Goal: Information Seeking & Learning: Find specific page/section

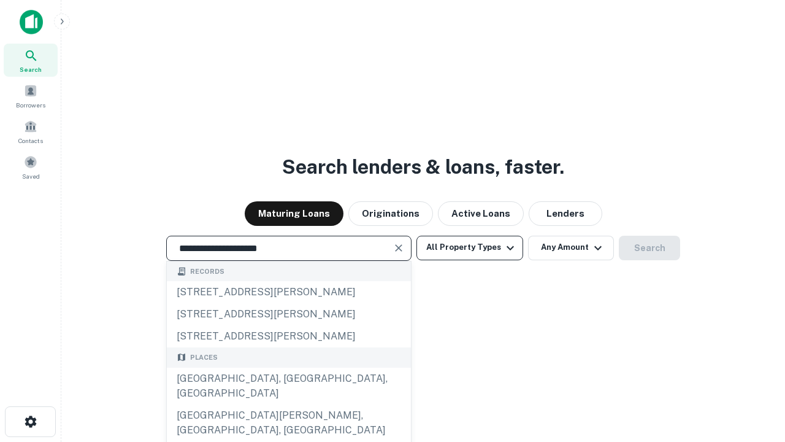
click at [288, 404] on div "[GEOGRAPHIC_DATA], [GEOGRAPHIC_DATA], [GEOGRAPHIC_DATA]" at bounding box center [289, 385] width 244 height 37
click at [470, 247] on button "All Property Types" at bounding box center [469, 248] width 107 height 25
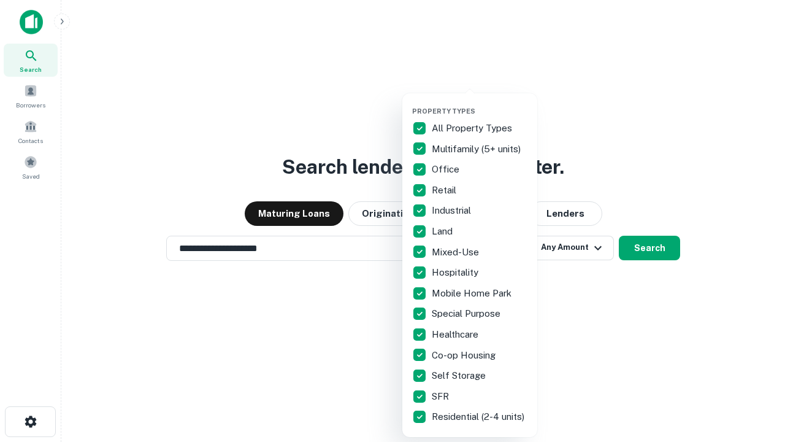
type input "**********"
click at [480, 103] on button "button" at bounding box center [479, 103] width 135 height 1
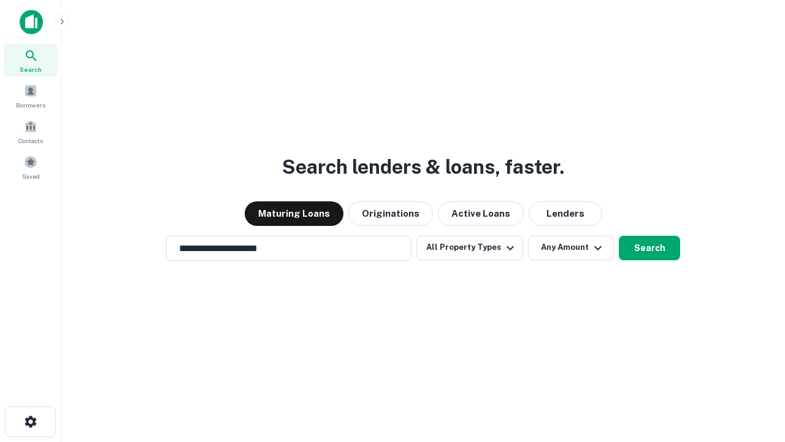
scroll to position [19, 0]
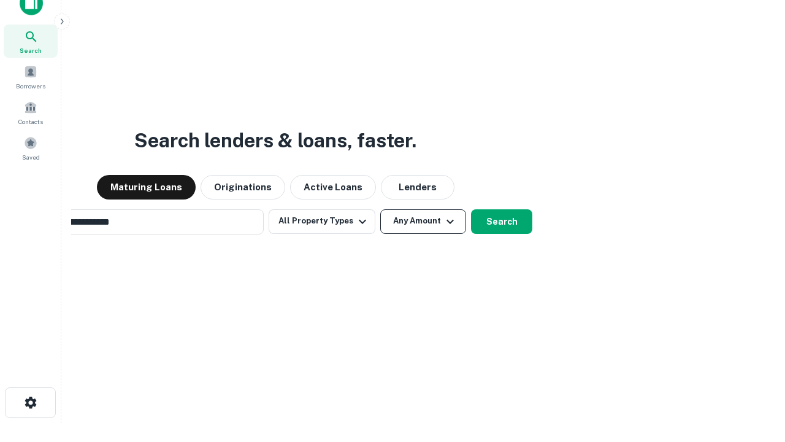
click at [380, 209] on button "Any Amount" at bounding box center [423, 221] width 86 height 25
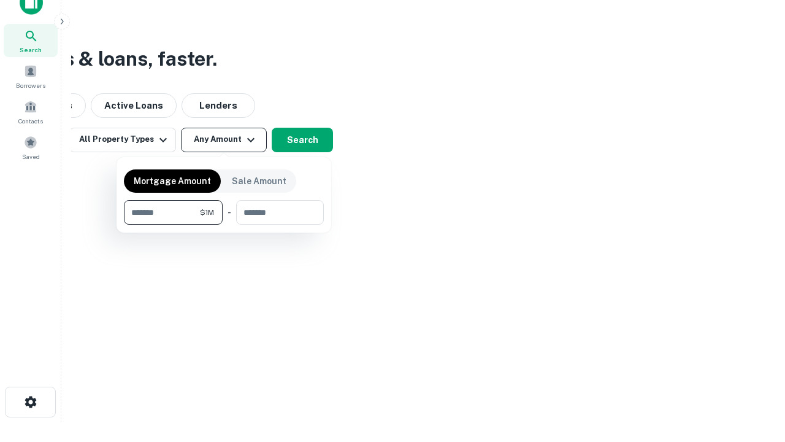
type input "*******"
click at [224, 224] on button "button" at bounding box center [224, 224] width 200 height 1
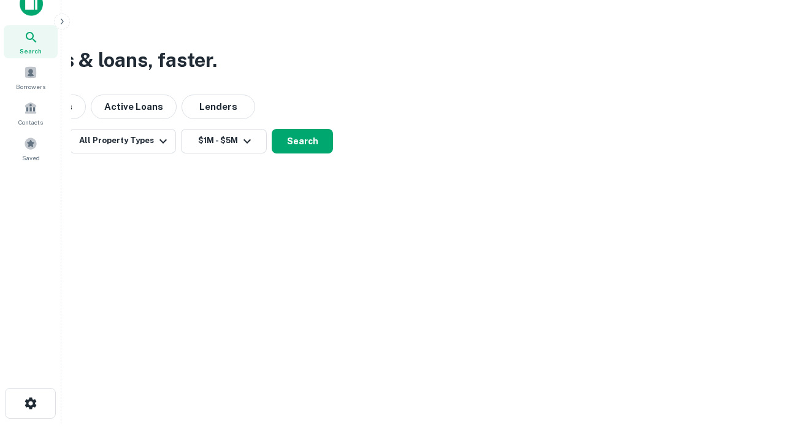
scroll to position [7, 226]
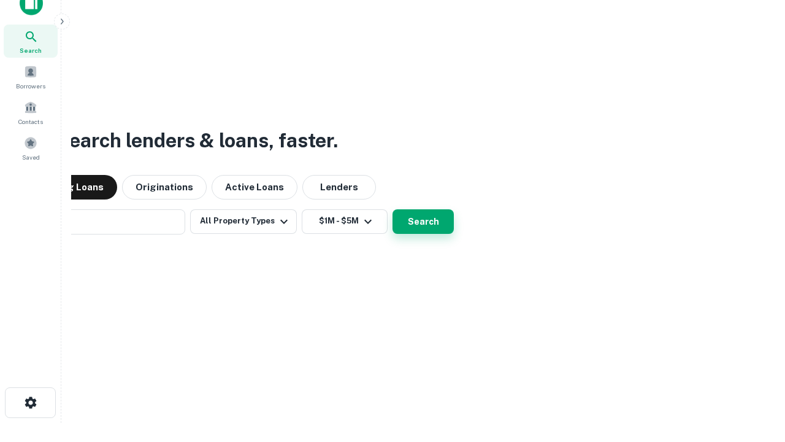
click at [393, 209] on button "Search" at bounding box center [423, 221] width 61 height 25
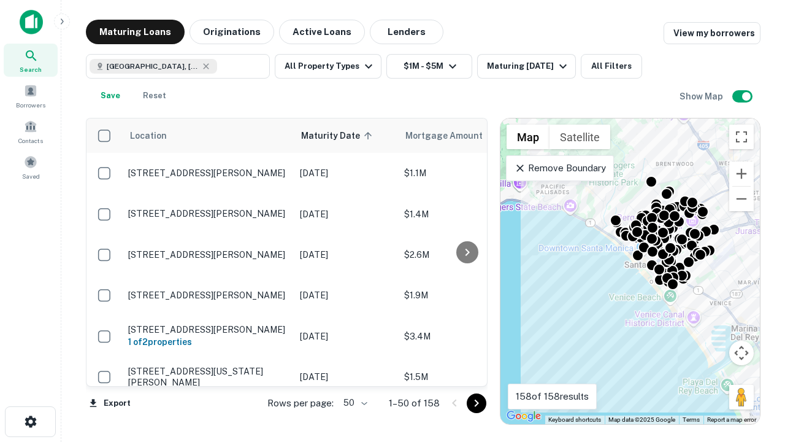
click at [353, 402] on body "Search Borrowers Contacts Saved Maturing Loans Originations Active Loans Lender…" at bounding box center [392, 221] width 785 height 442
click at [354, 372] on li "25" at bounding box center [354, 372] width 36 height 22
click at [476, 402] on icon "Go to next page" at bounding box center [476, 403] width 15 height 15
